Goal: Task Accomplishment & Management: Use online tool/utility

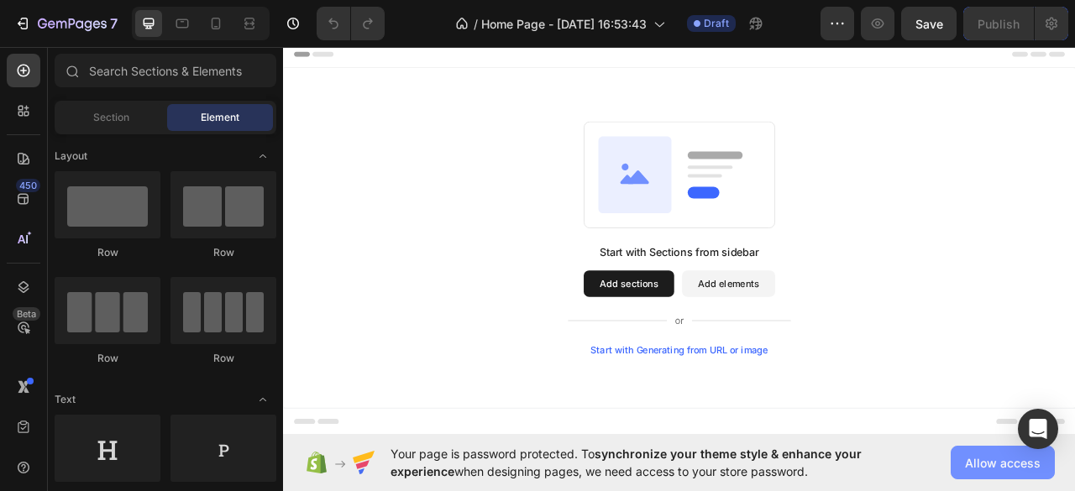
click at [995, 455] on span "Allow access" at bounding box center [1003, 464] width 76 height 18
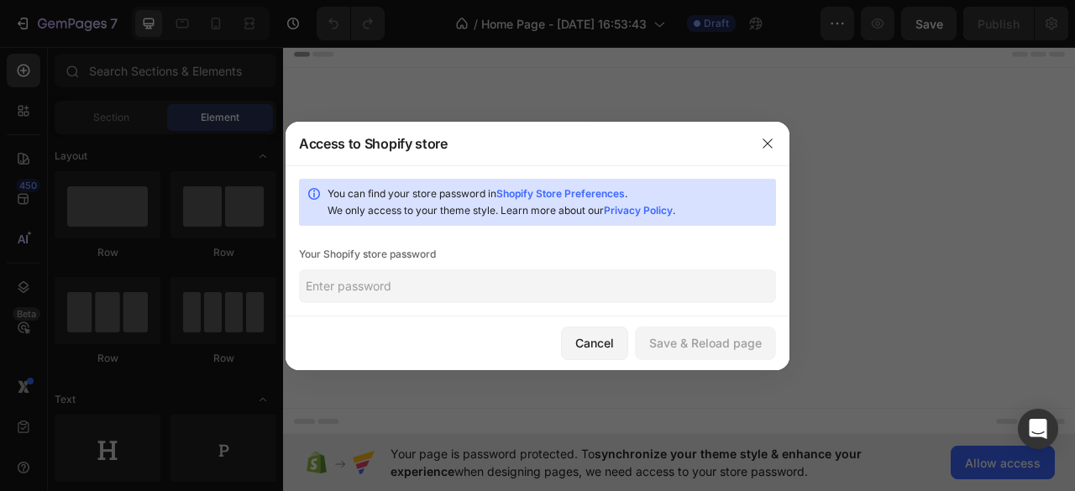
click at [475, 279] on input "text" at bounding box center [537, 287] width 477 height 34
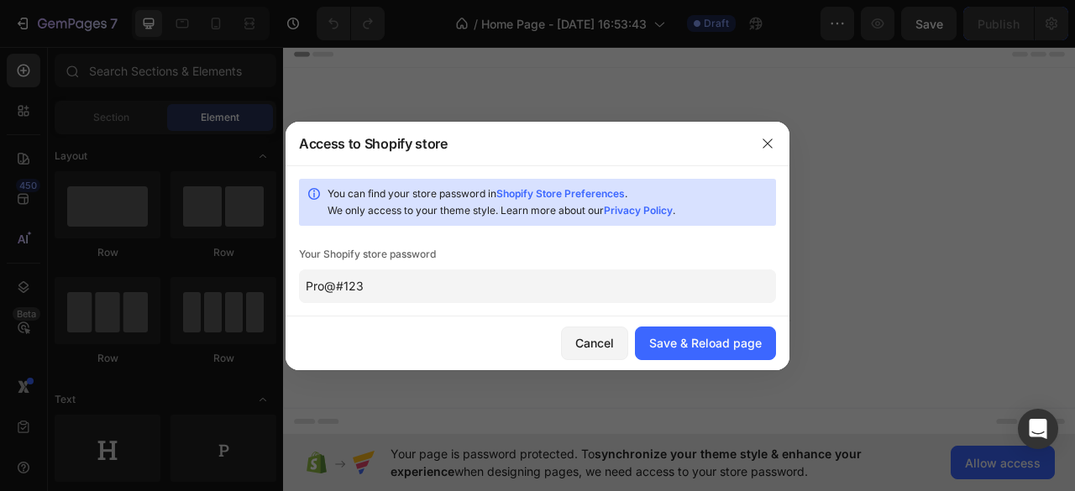
type input "Pro@#123"
click at [670, 344] on div "Save & Reload page" at bounding box center [705, 343] width 113 height 18
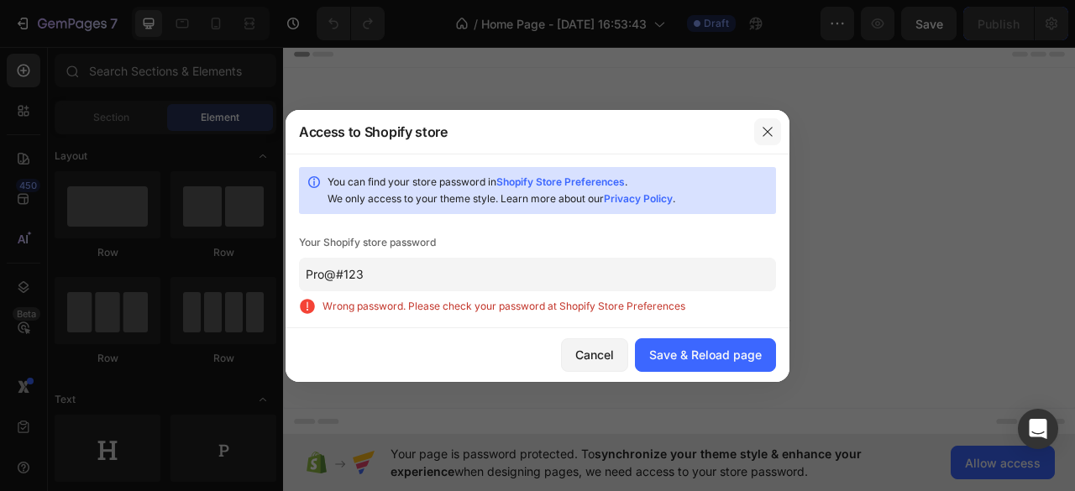
click at [773, 135] on icon "button" at bounding box center [767, 131] width 13 height 13
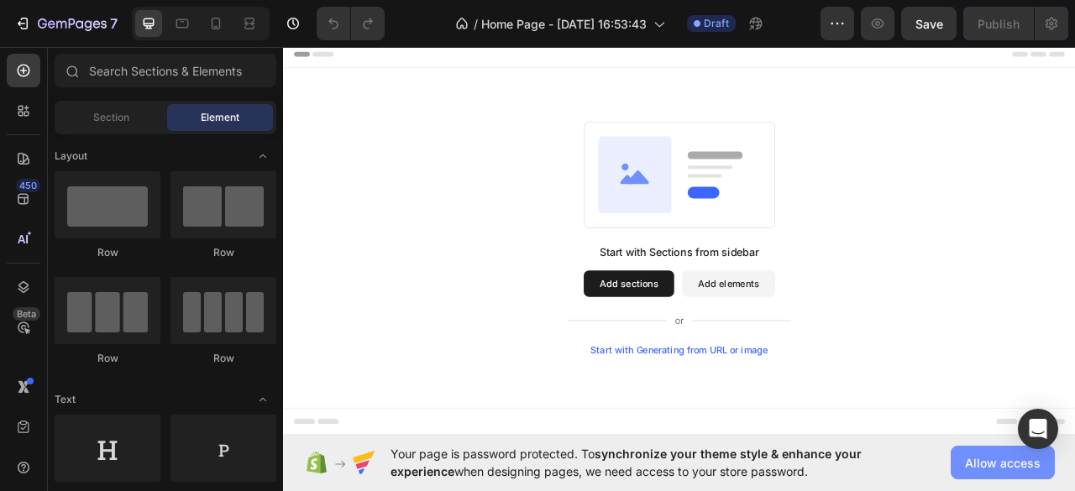
click at [1013, 456] on span "Allow access" at bounding box center [1003, 464] width 76 height 18
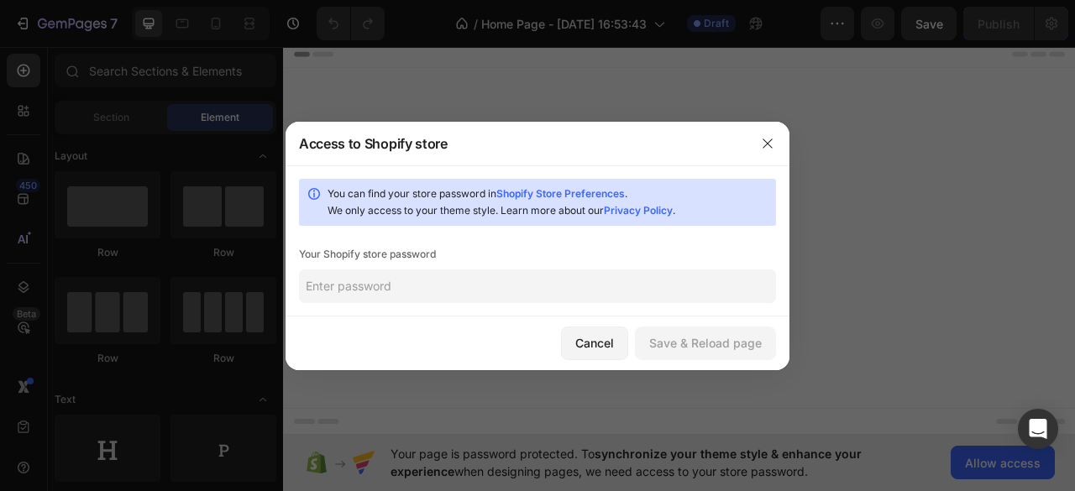
click at [459, 276] on input "text" at bounding box center [537, 287] width 477 height 34
type input "1"
click at [747, 349] on div "Save & Reload page" at bounding box center [705, 343] width 113 height 18
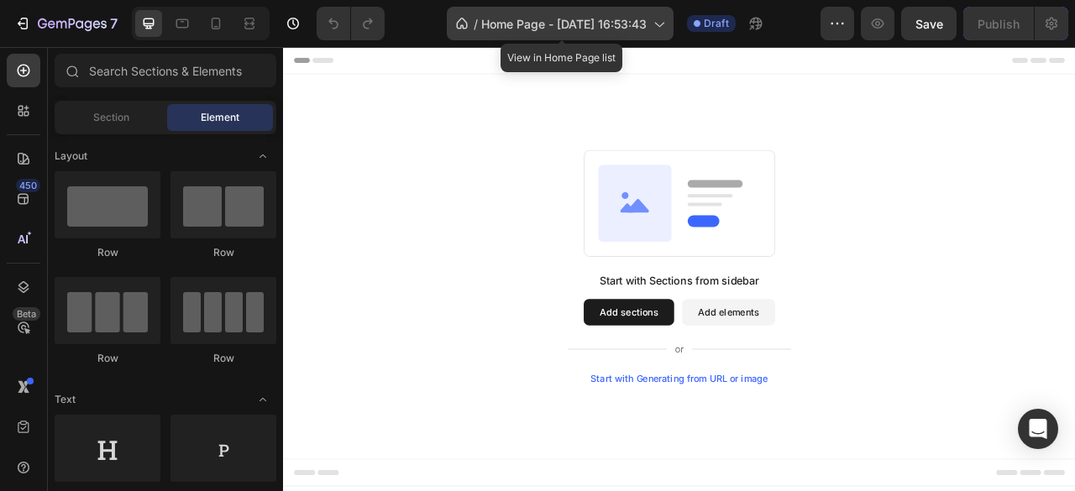
click at [653, 22] on icon at bounding box center [658, 23] width 17 height 17
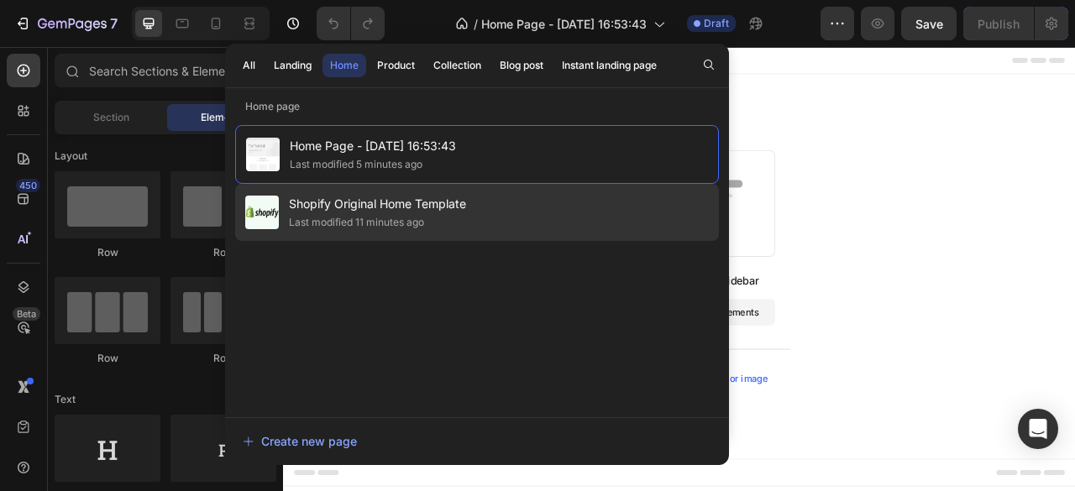
click at [459, 231] on div "Shopify Original Home Template Last modified 11 minutes ago" at bounding box center [477, 212] width 484 height 57
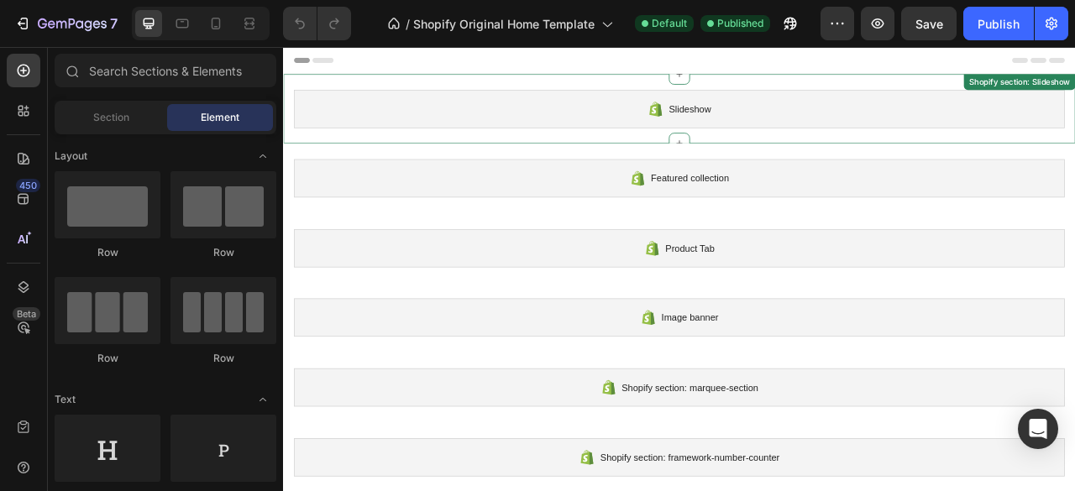
click at [823, 134] on div "Slideshow" at bounding box center [787, 126] width 981 height 49
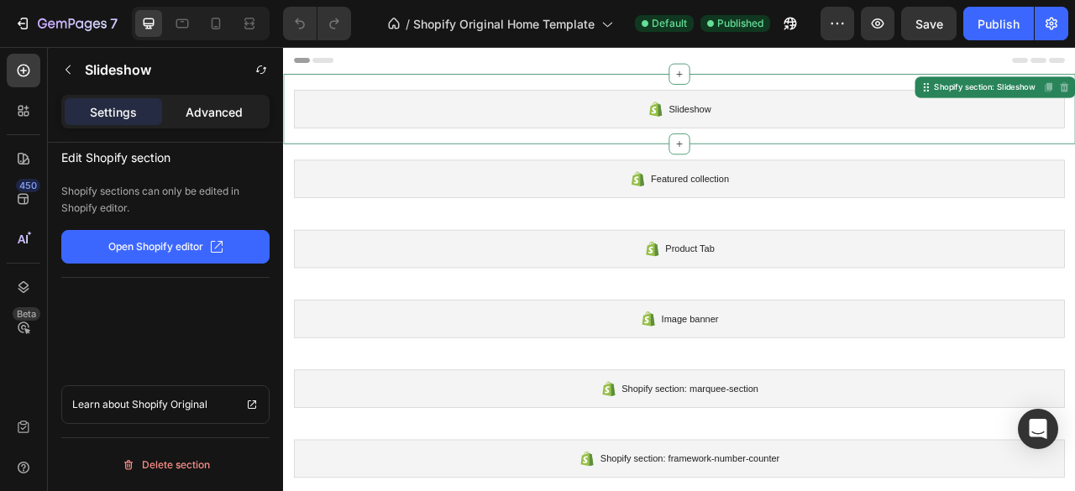
click at [222, 107] on p "Advanced" at bounding box center [214, 112] width 57 height 18
click at [118, 108] on p "Settings" at bounding box center [113, 112] width 47 height 18
